Goal: Book appointment/travel/reservation

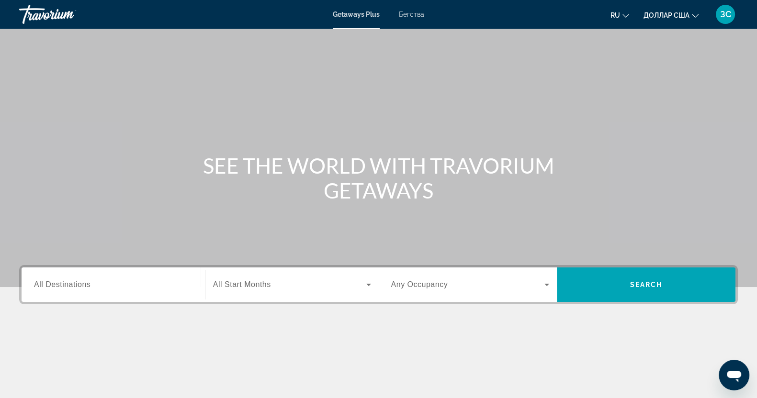
click at [416, 15] on font "Бегства" at bounding box center [411, 15] width 25 height 8
click at [126, 282] on input "Destination All Destinations" at bounding box center [113, 284] width 158 height 11
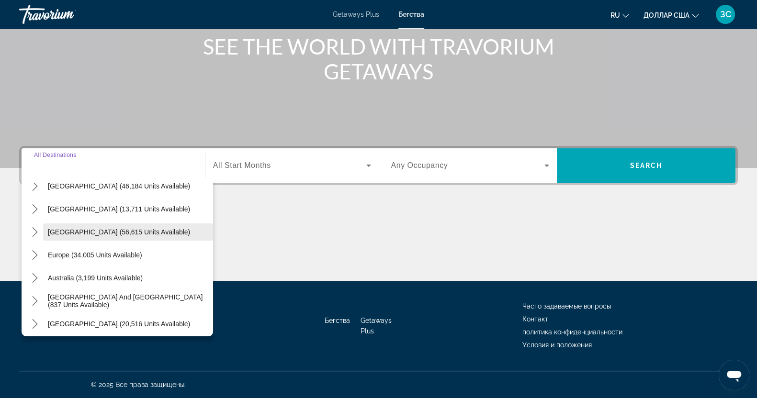
scroll to position [119, 0]
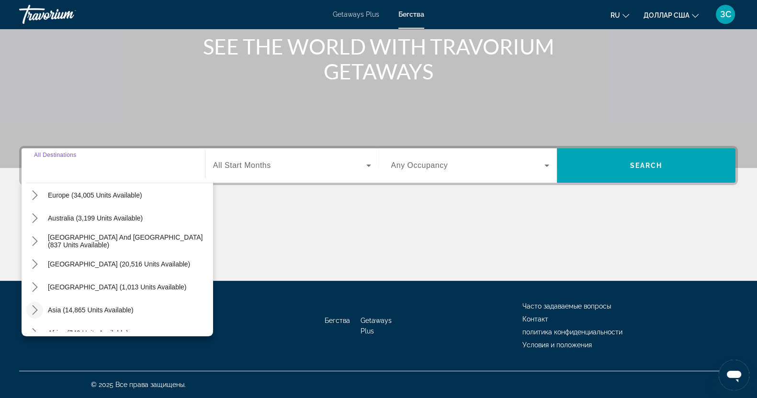
click at [33, 310] on icon "Toggle Asia (14,865 units available) submenu" at bounding box center [35, 310] width 10 height 10
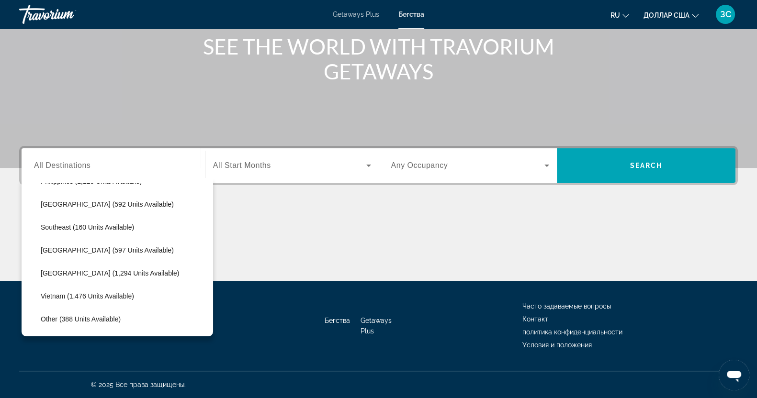
scroll to position [473, 0]
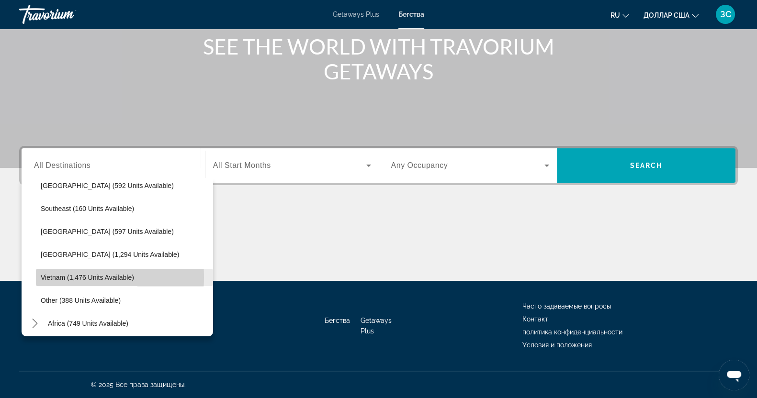
click at [49, 276] on span "Vietnam (1,476 units available)" at bounding box center [87, 278] width 93 height 8
type input "**********"
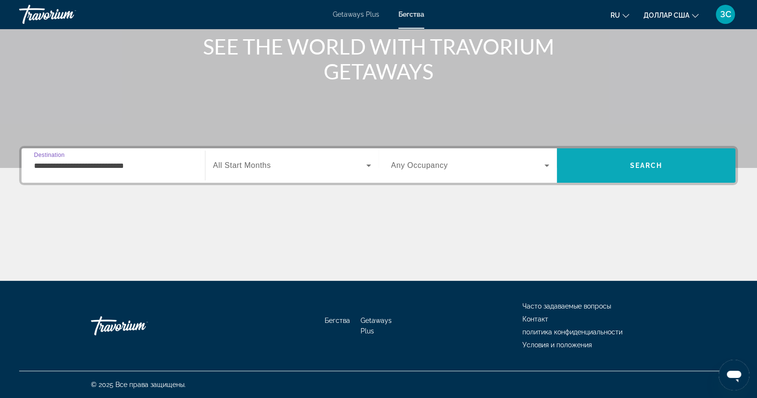
click at [655, 172] on span "Search" at bounding box center [646, 165] width 179 height 23
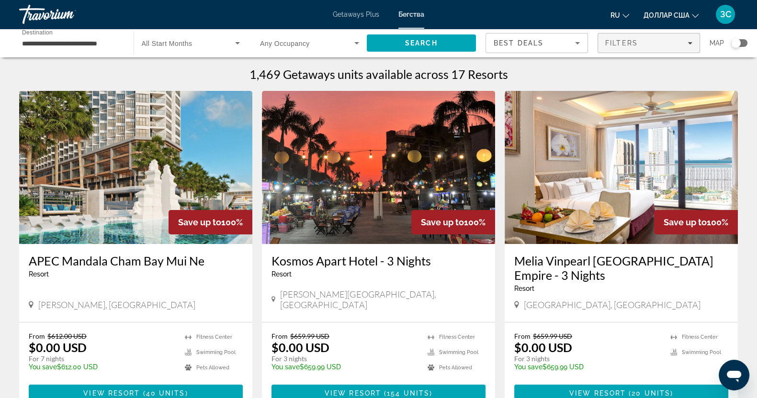
click at [692, 42] on icon "Filters" at bounding box center [689, 43] width 5 height 5
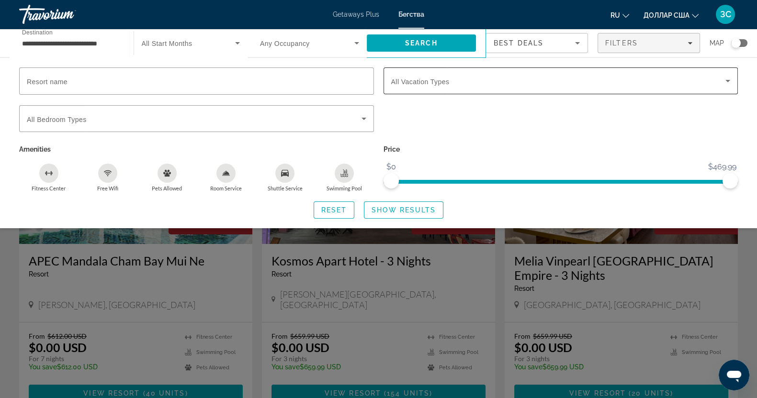
click at [728, 82] on icon "Search widget" at bounding box center [727, 80] width 11 height 11
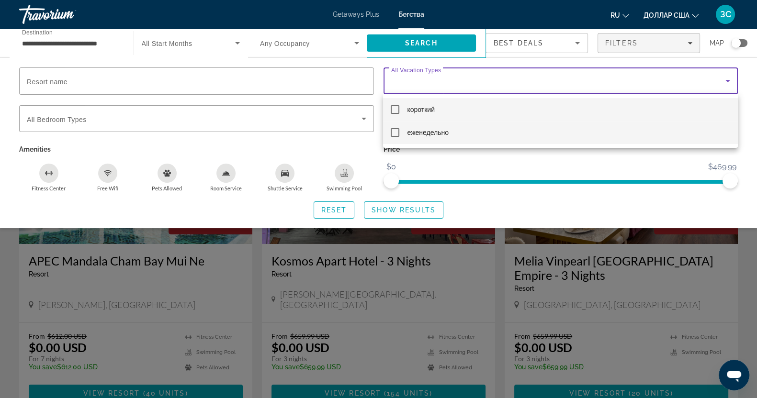
click at [395, 134] on mat-pseudo-checkbox at bounding box center [395, 132] width 9 height 9
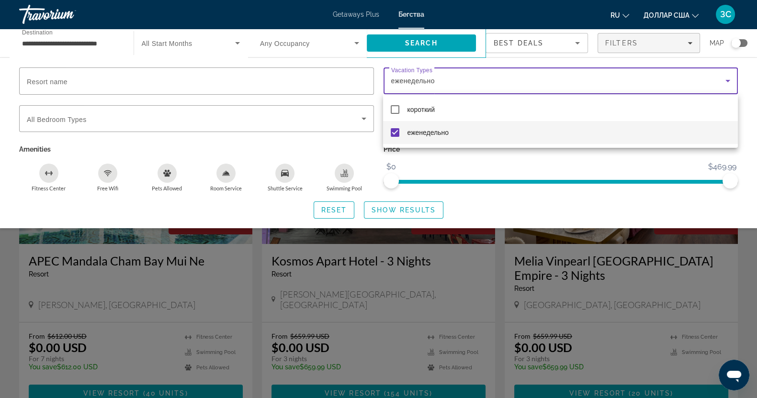
click at [397, 210] on div at bounding box center [378, 199] width 757 height 398
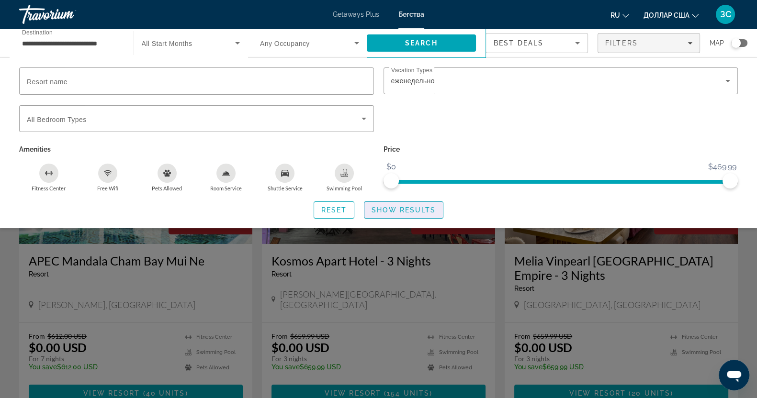
click at [397, 210] on span "Show Results" at bounding box center [403, 210] width 64 height 8
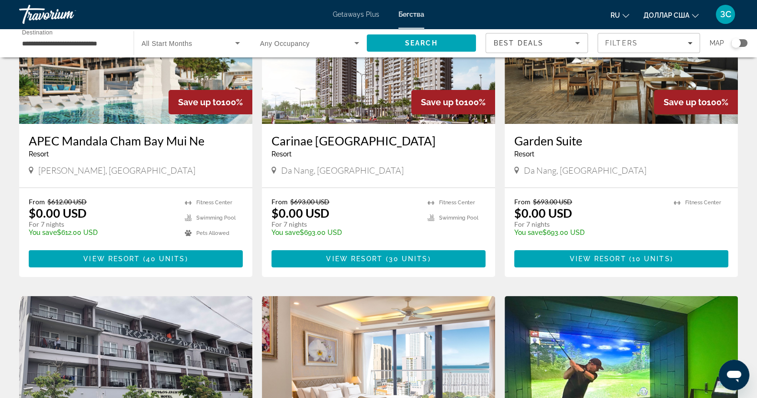
scroll to position [179, 0]
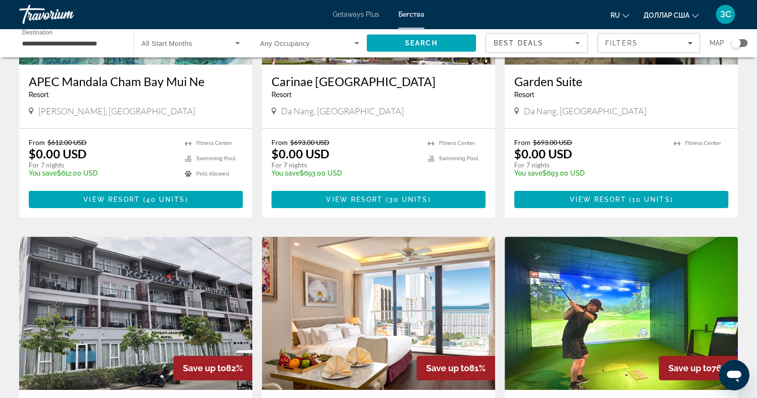
click at [670, 319] on img "Основное содержание" at bounding box center [620, 313] width 233 height 153
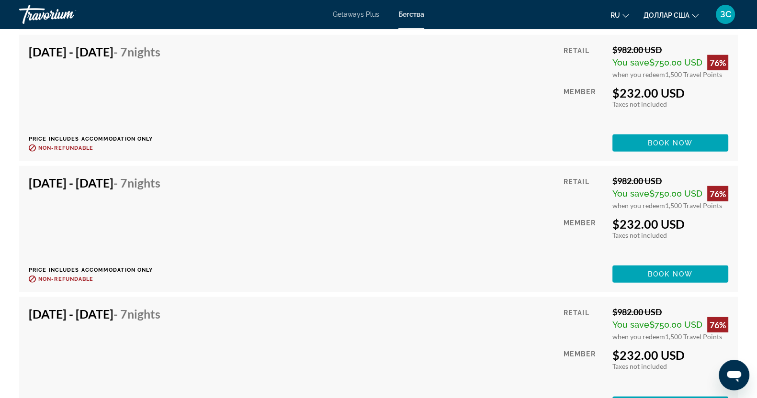
scroll to position [2931, 0]
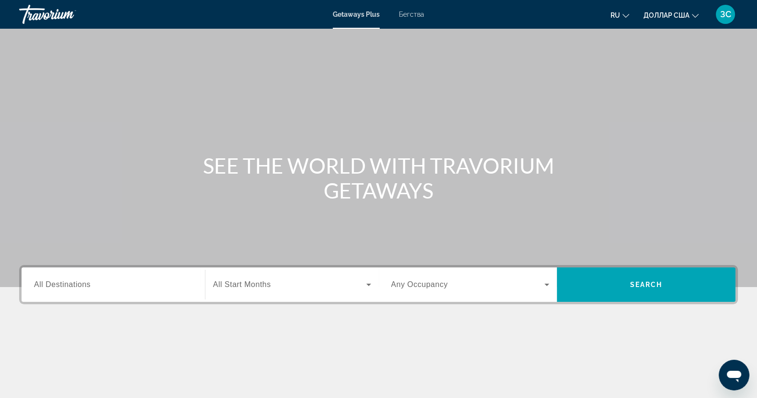
click at [111, 294] on div "Виджет поиска" at bounding box center [113, 284] width 158 height 27
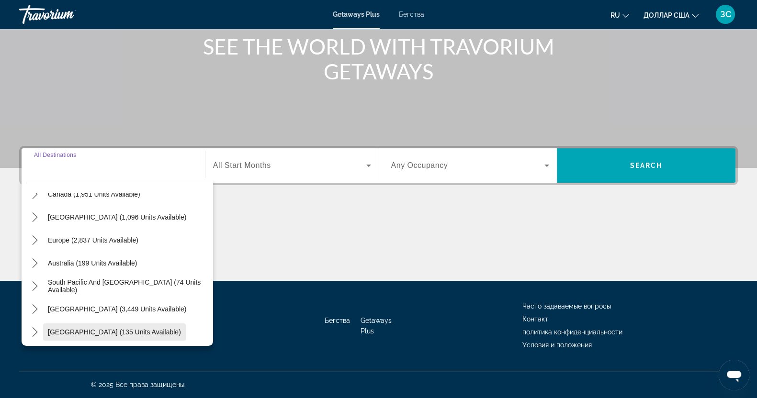
scroll to position [119, 0]
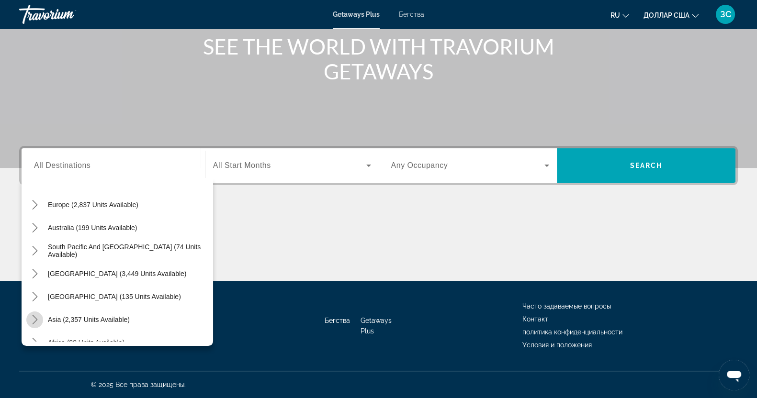
click at [38, 319] on icon "Toggle Asia (2,357 units available) submenu" at bounding box center [35, 320] width 10 height 10
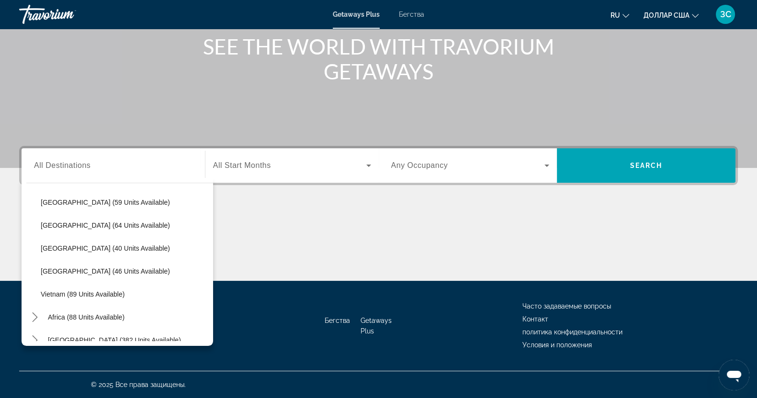
scroll to position [385, 0]
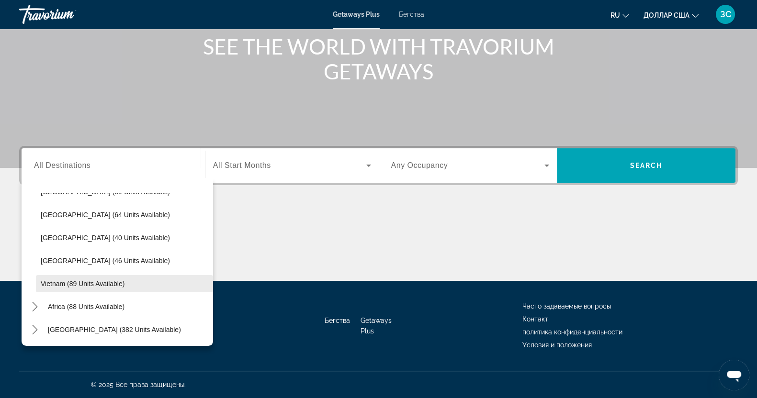
click at [55, 282] on span "Vietnam (89 units available)" at bounding box center [83, 284] width 84 height 8
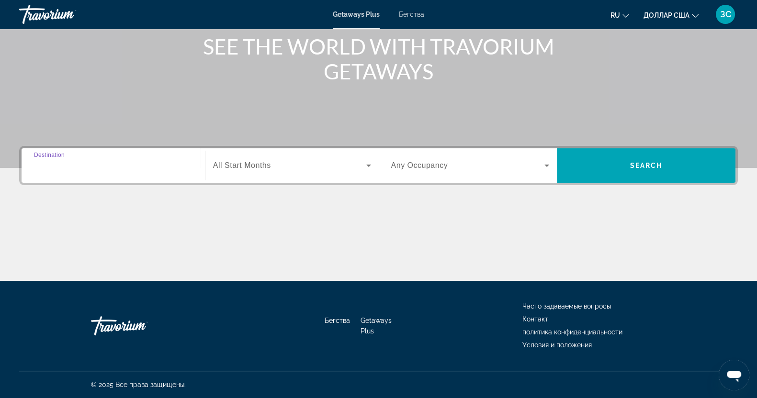
type input "**********"
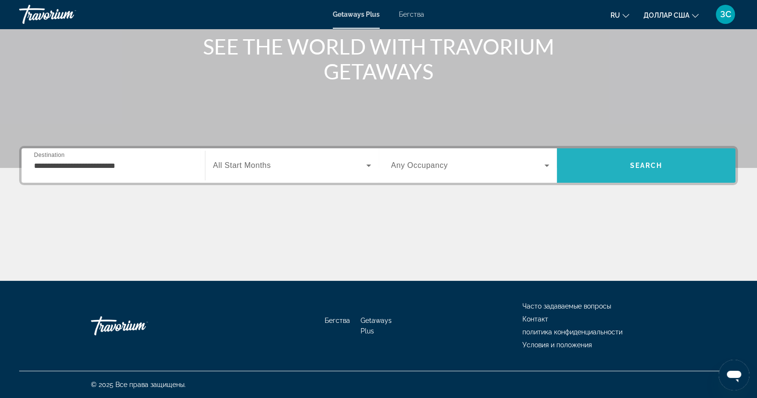
click at [652, 165] on span "Search" at bounding box center [646, 166] width 33 height 8
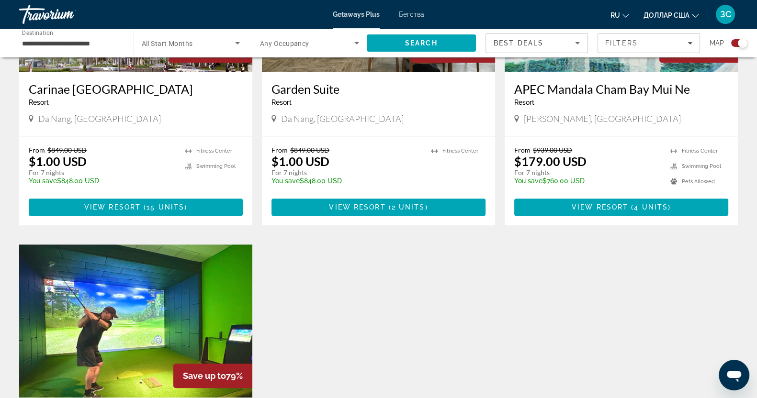
scroll to position [538, 0]
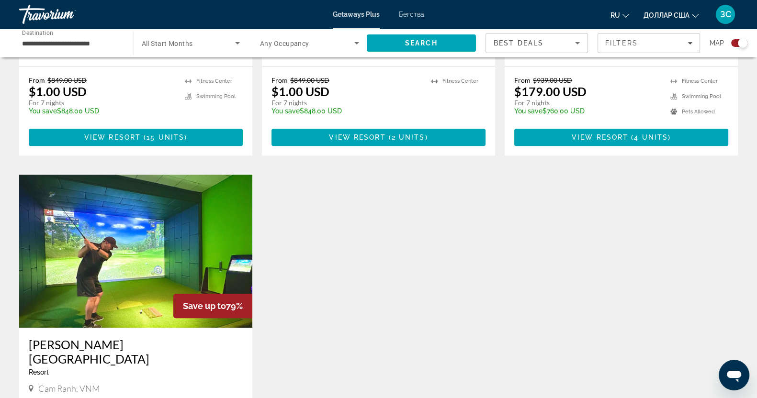
click at [121, 237] on img "Основное содержание" at bounding box center [135, 251] width 233 height 153
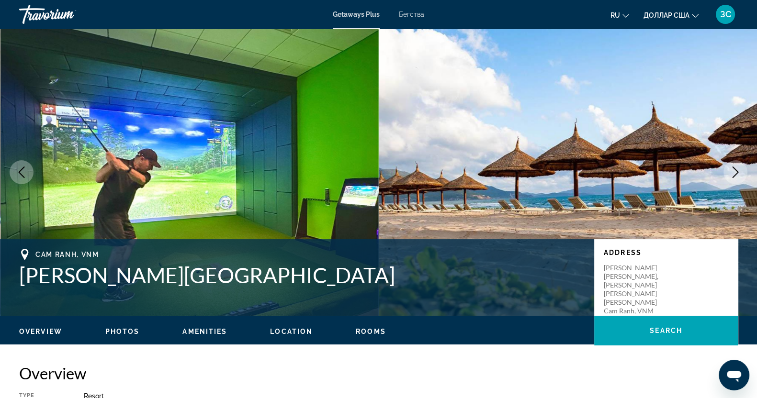
click at [727, 13] on font "ЗС" at bounding box center [725, 14] width 11 height 10
